Goal: Navigation & Orientation: Find specific page/section

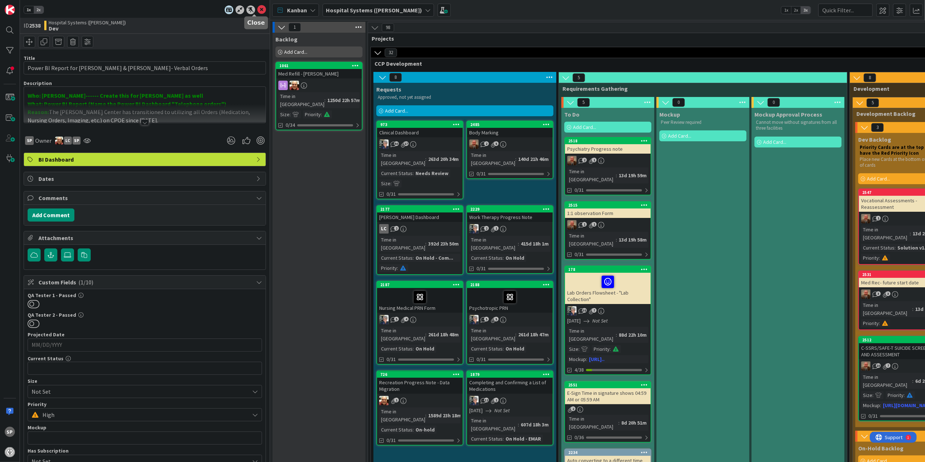
click at [257, 6] on icon at bounding box center [261, 9] width 9 height 9
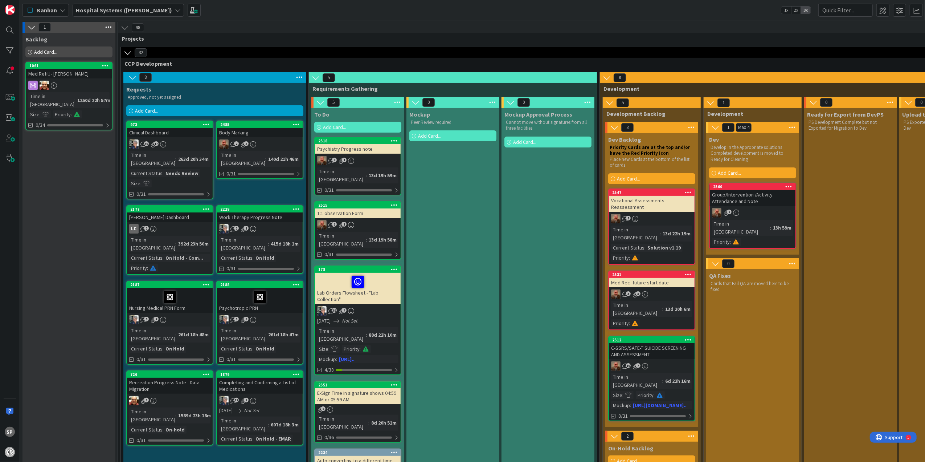
click at [658, 205] on div "Vocational Assessments -Reassessment" at bounding box center [652, 204] width 86 height 16
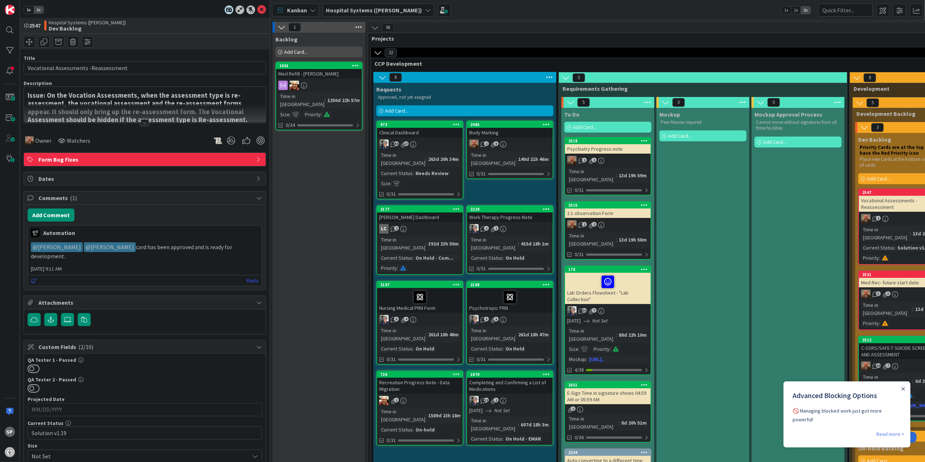
click at [161, 120] on div at bounding box center [145, 113] width 242 height 19
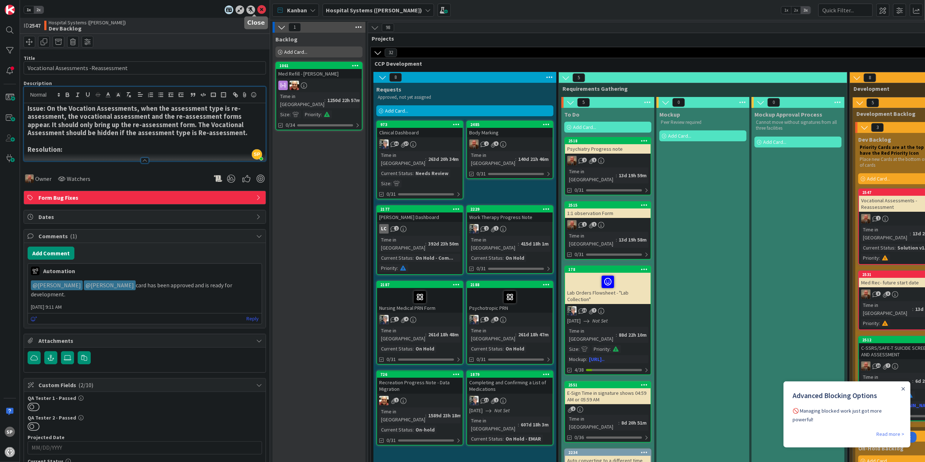
click at [257, 8] on icon at bounding box center [261, 9] width 9 height 9
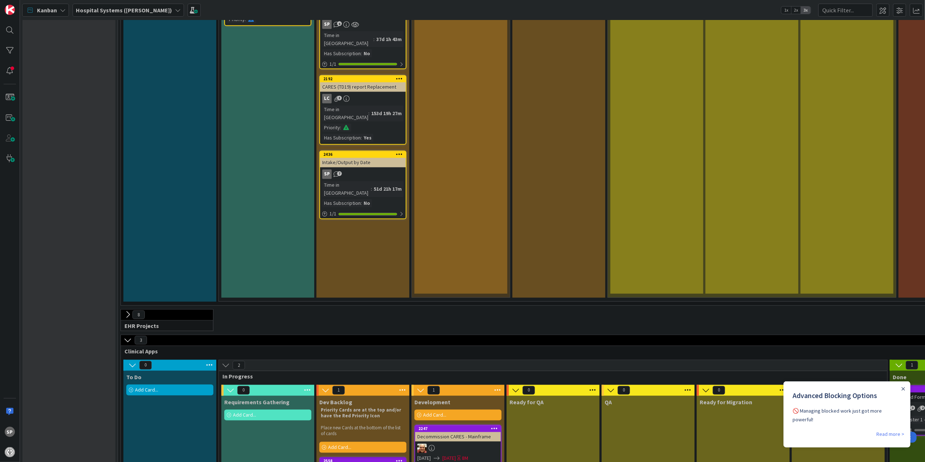
scroll to position [1360, 0]
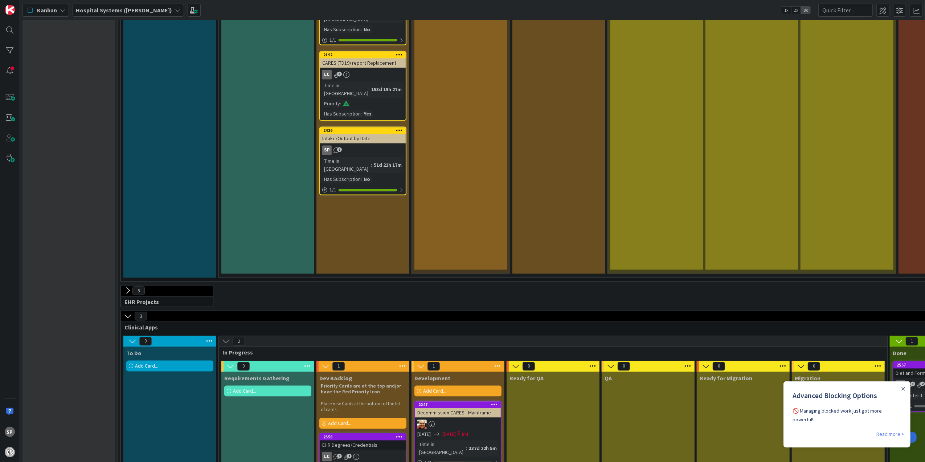
click at [380, 440] on div "EHR Degrees/Credentials" at bounding box center [363, 444] width 86 height 9
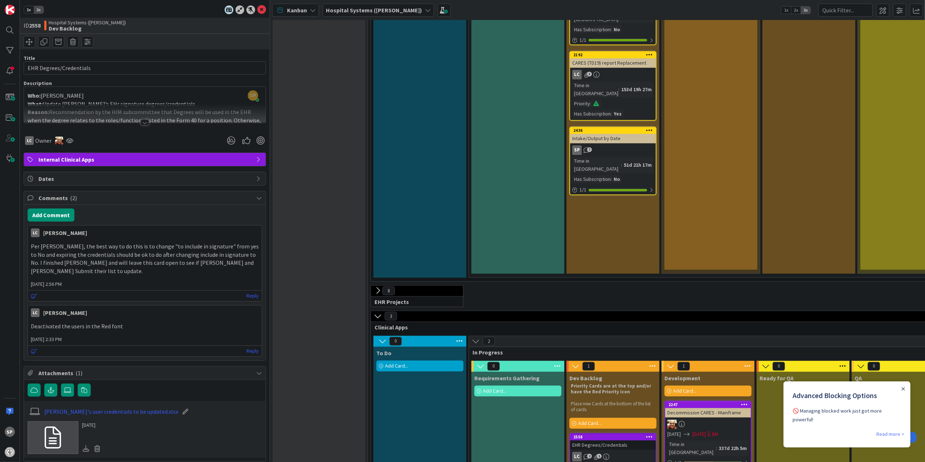
click at [142, 124] on div at bounding box center [145, 122] width 8 height 6
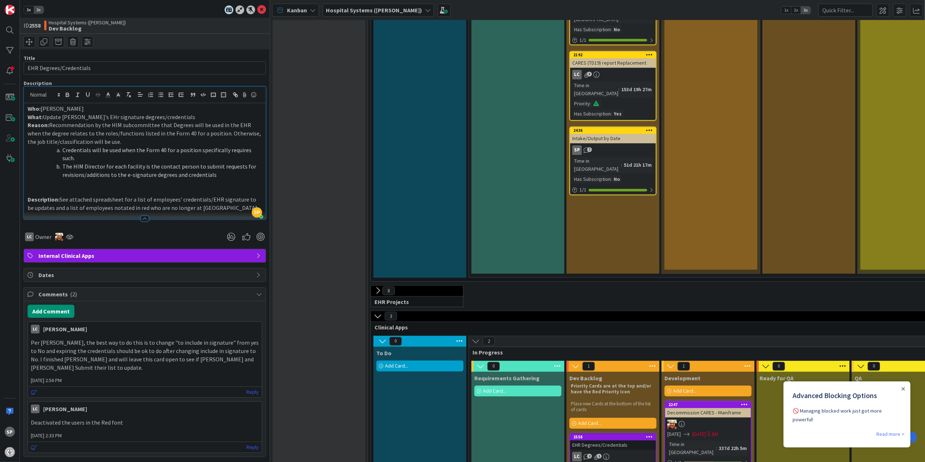
scroll to position [48, 0]
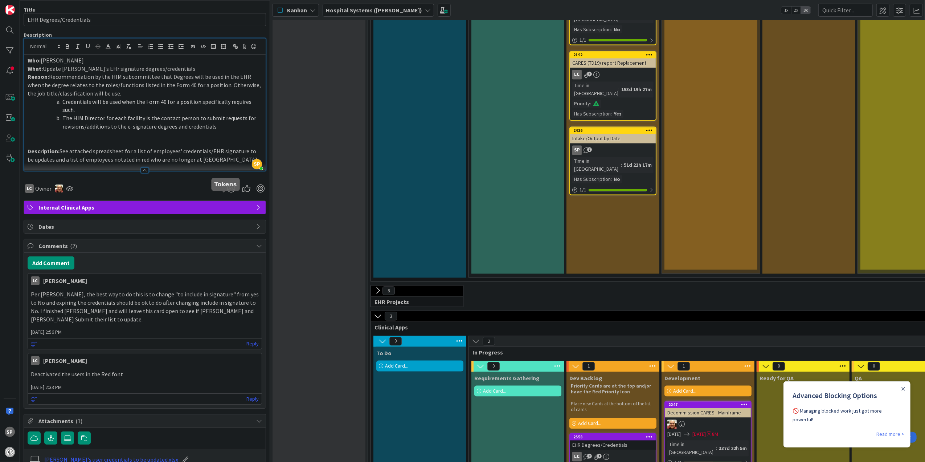
drag, startPoint x: 227, startPoint y: 193, endPoint x: 171, endPoint y: 145, distance: 73.6
click at [171, 139] on p at bounding box center [145, 134] width 234 height 8
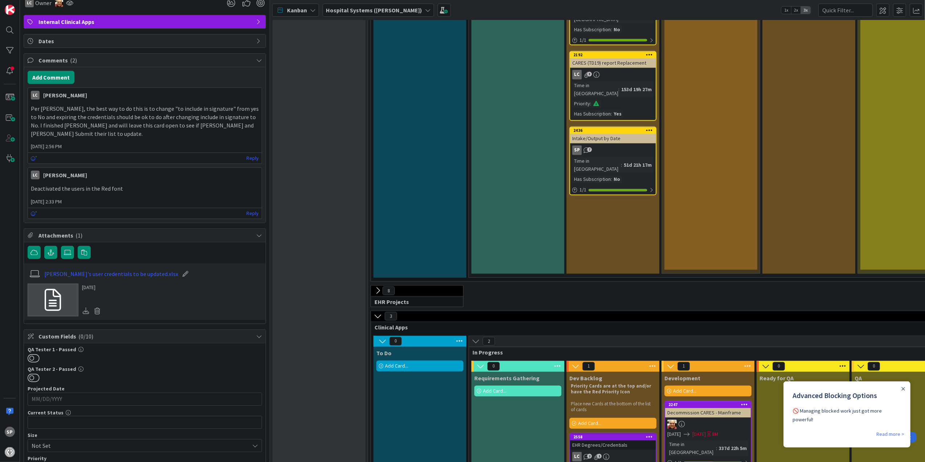
scroll to position [339, 0]
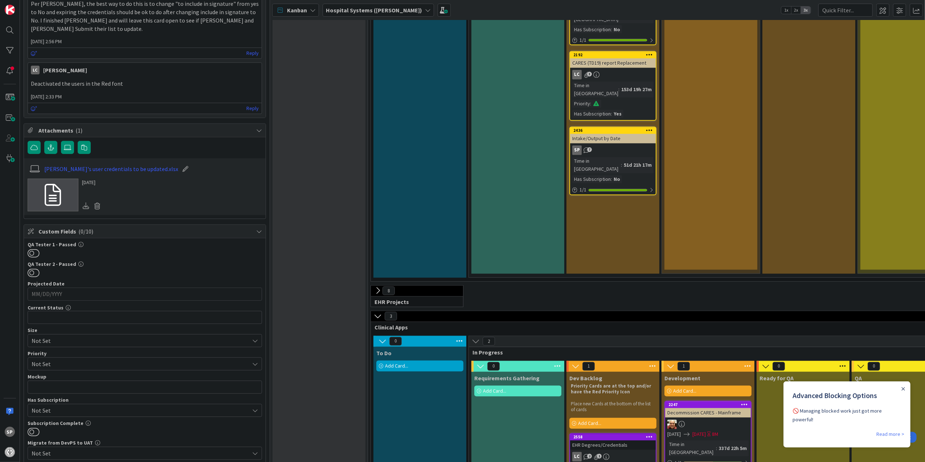
click at [50, 206] on icon at bounding box center [53, 195] width 16 height 22
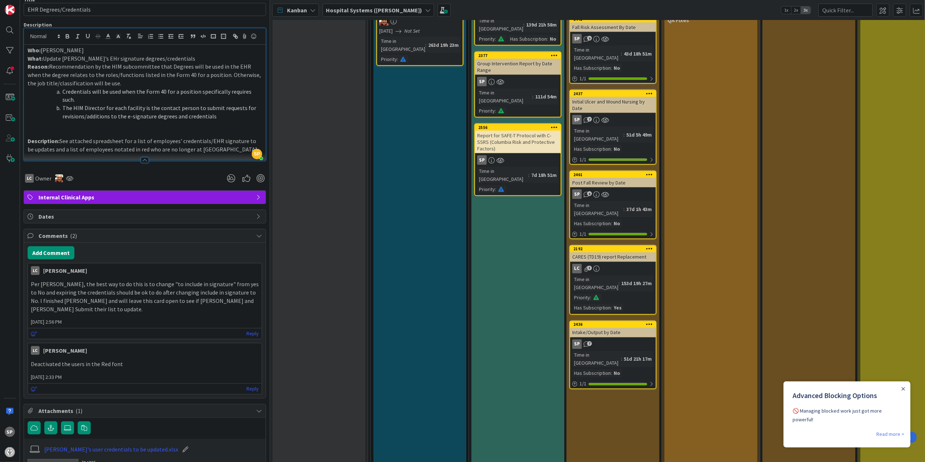
scroll to position [0, 0]
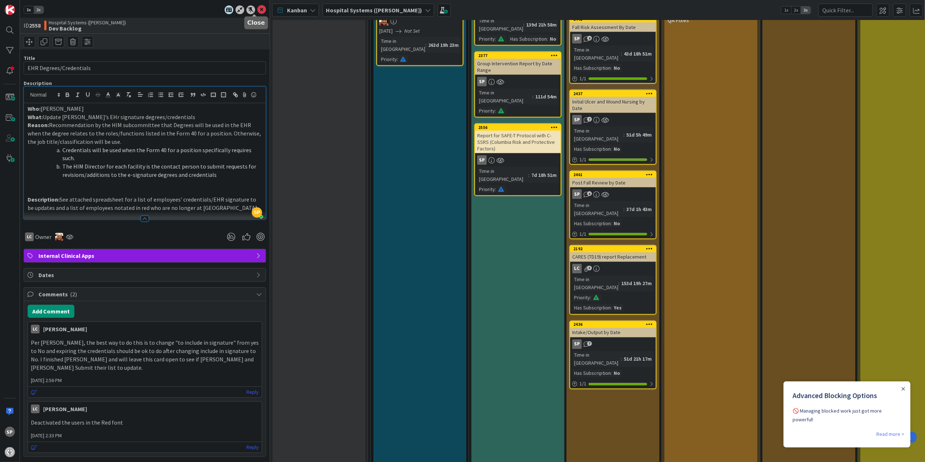
click at [257, 7] on icon at bounding box center [261, 9] width 9 height 9
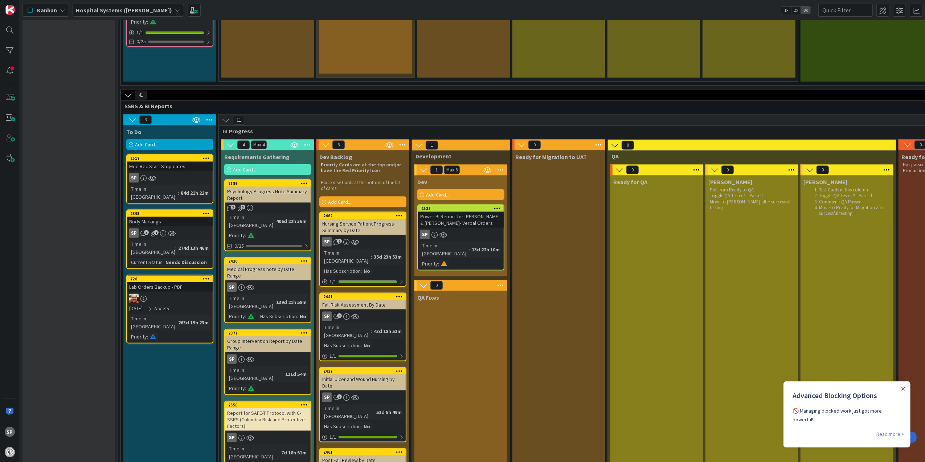
scroll to position [876, 0]
